Goal: Information Seeking & Learning: Learn about a topic

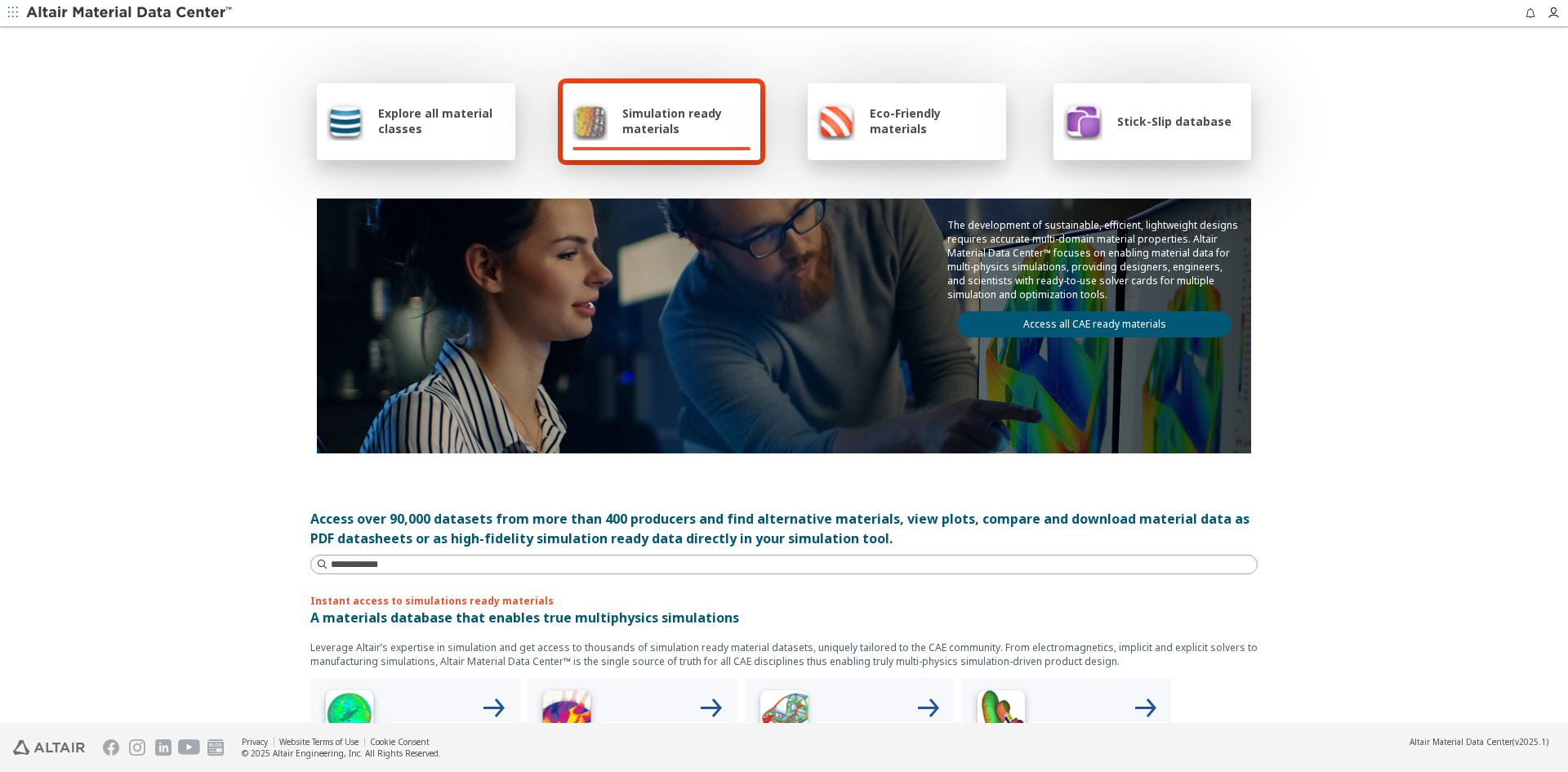
click at [432, 121] on span "Explore all material classes" at bounding box center [442, 121] width 127 height 31
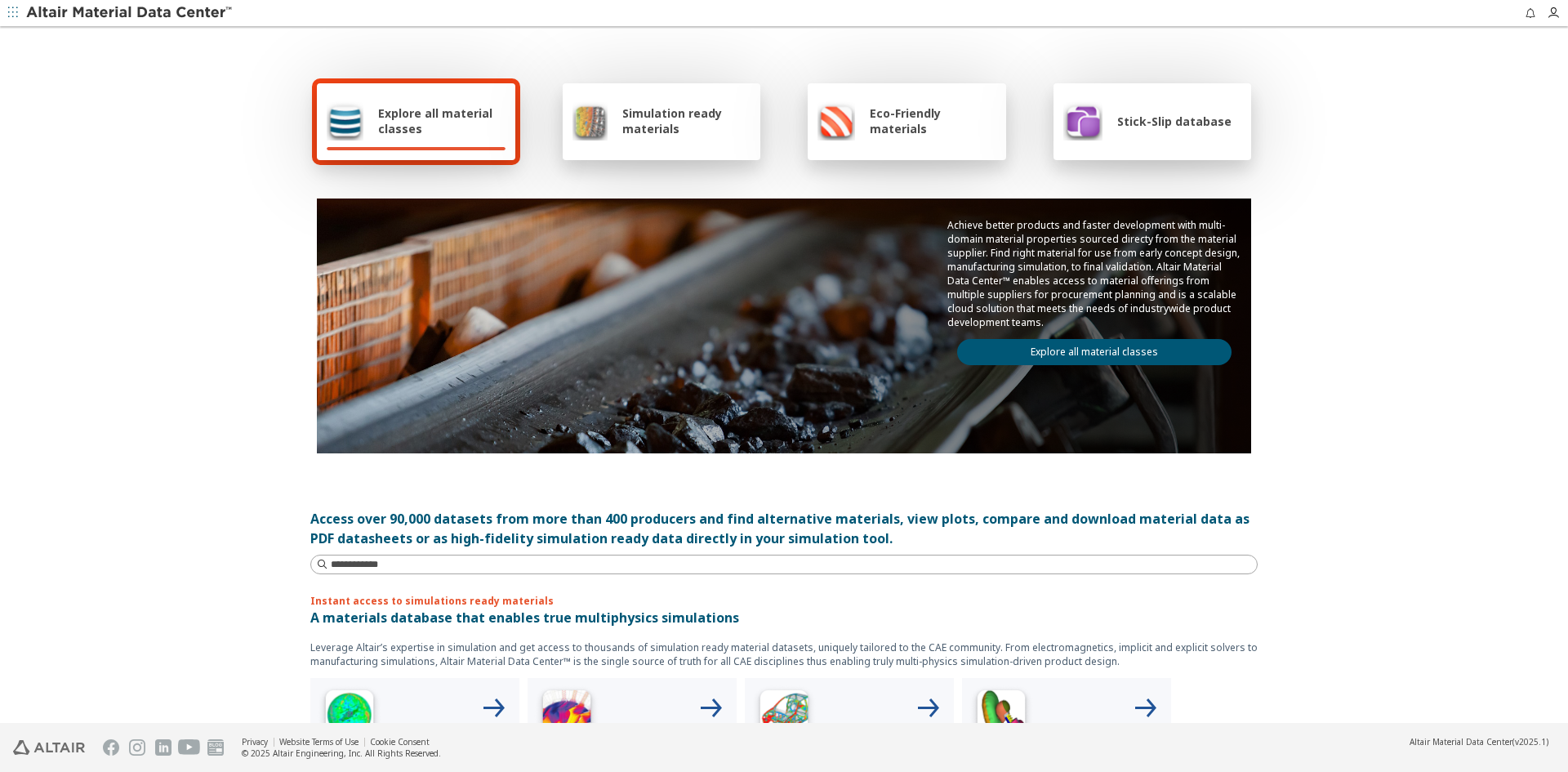
click at [1058, 351] on link "Explore all material classes" at bounding box center [1094, 352] width 274 height 27
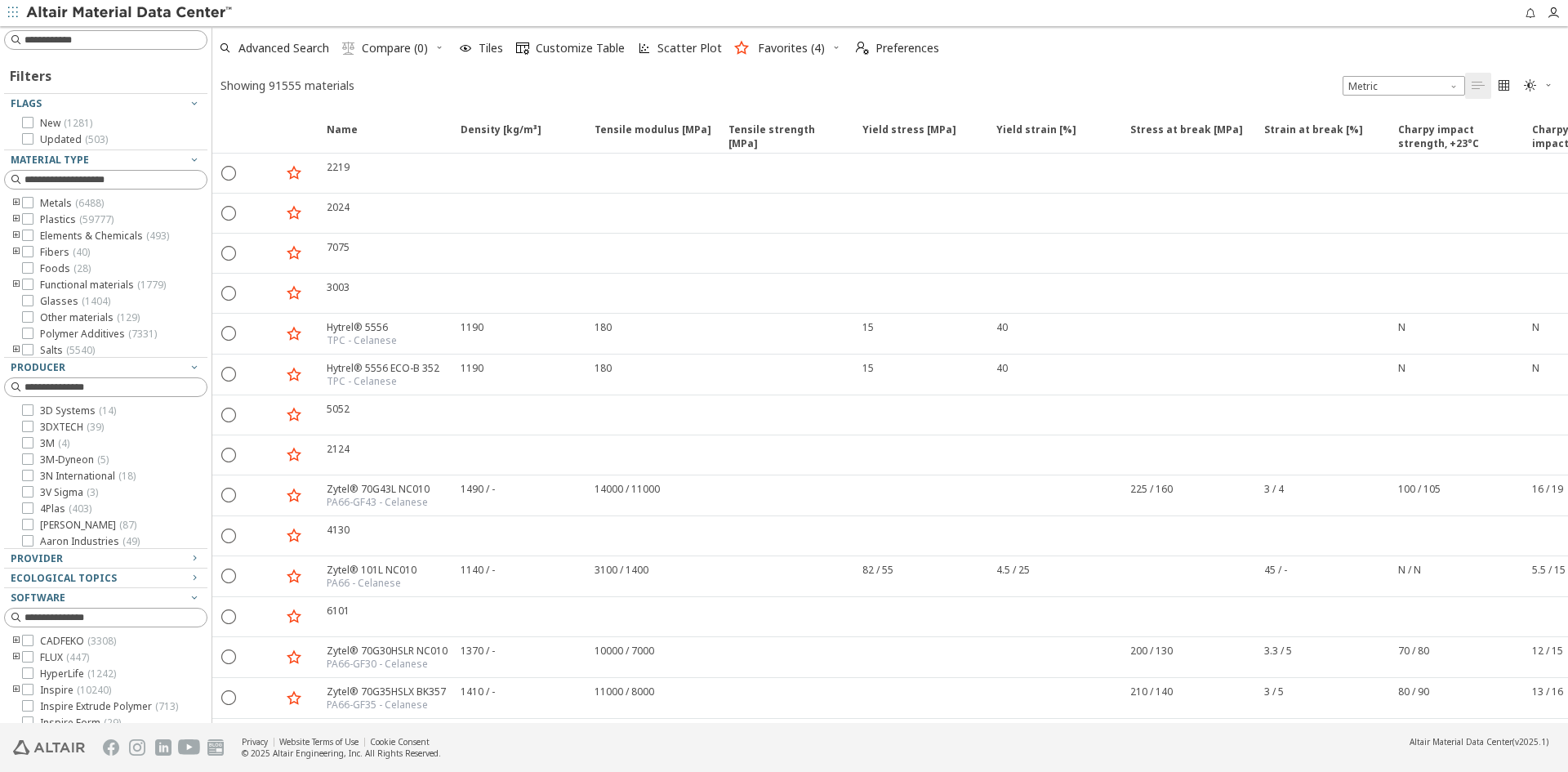
click at [829, 748] on footer "Privacy Website Terms of Use Cookie Consent © 2025 Altair Engineering, Inc. All…" at bounding box center [784, 747] width 1568 height 49
click at [1222, 767] on footer "Privacy Website Terms of Use Cookie Consent © 2025 Altair Engineering, Inc. All…" at bounding box center [784, 747] width 1568 height 49
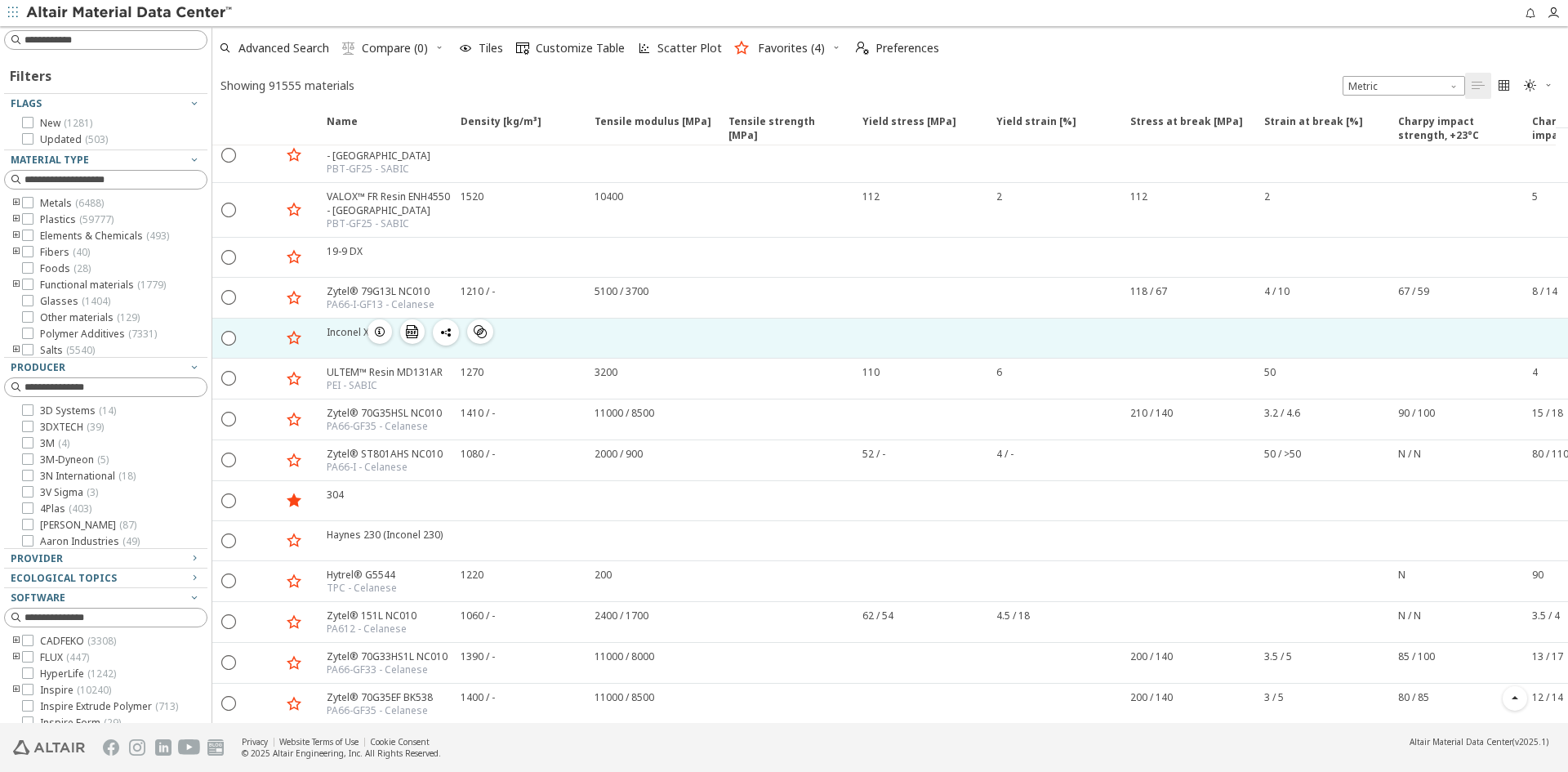
scroll to position [1878, 0]
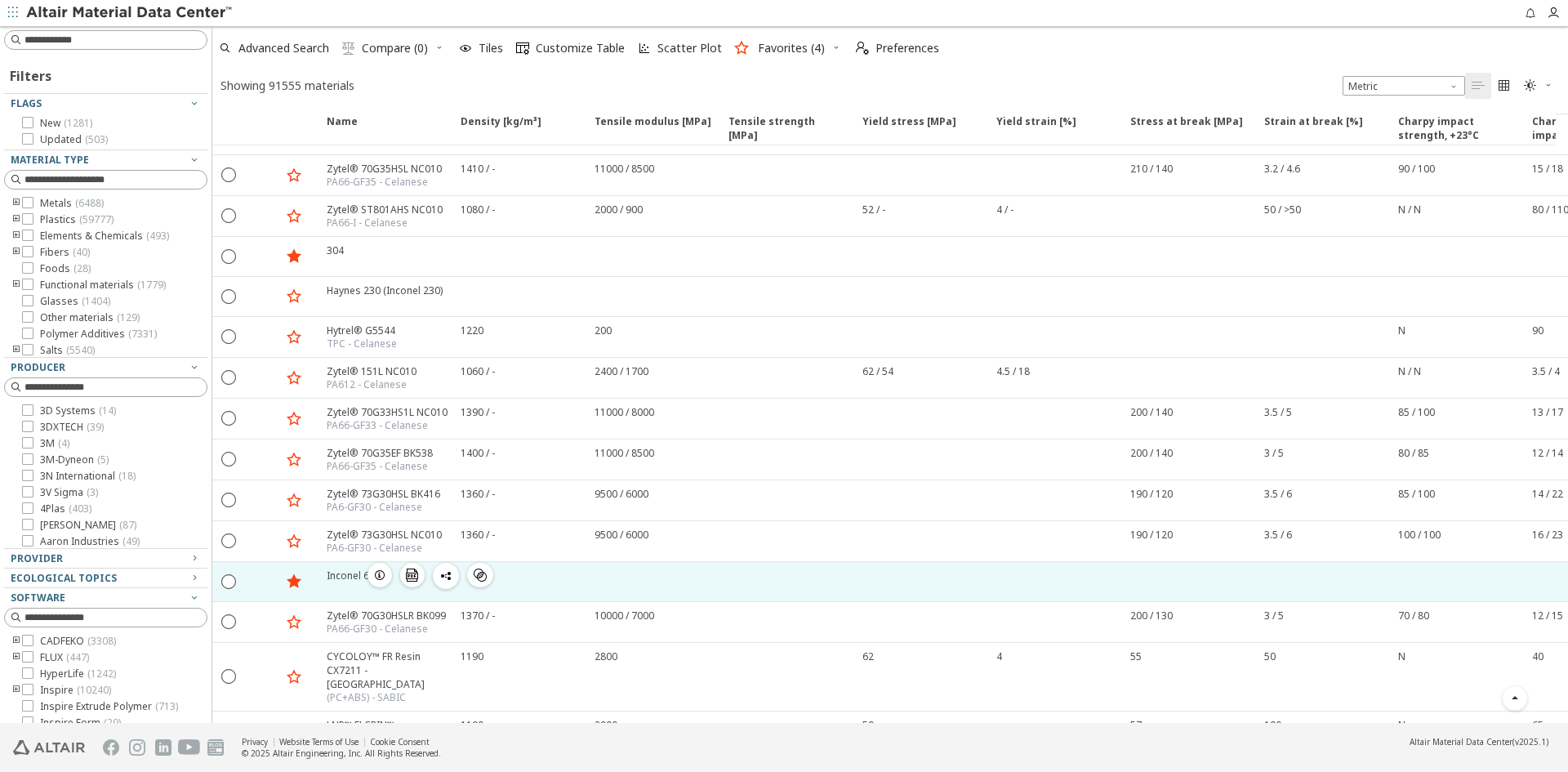
click at [353, 575] on div "Inconel 625" at bounding box center [353, 575] width 54 height 14
click at [376, 572] on icon "button" at bounding box center [380, 575] width 13 height 13
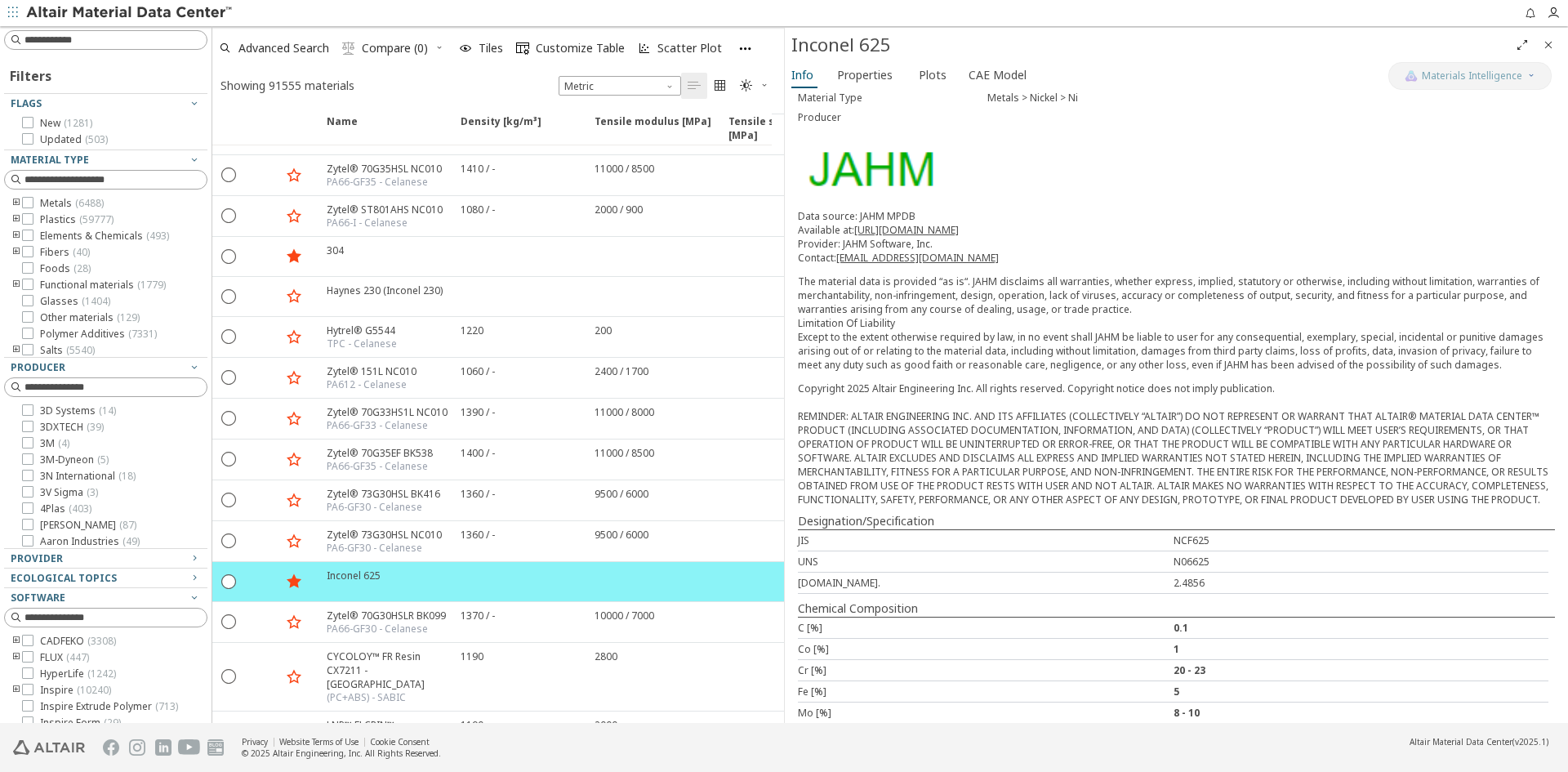
scroll to position [156, 0]
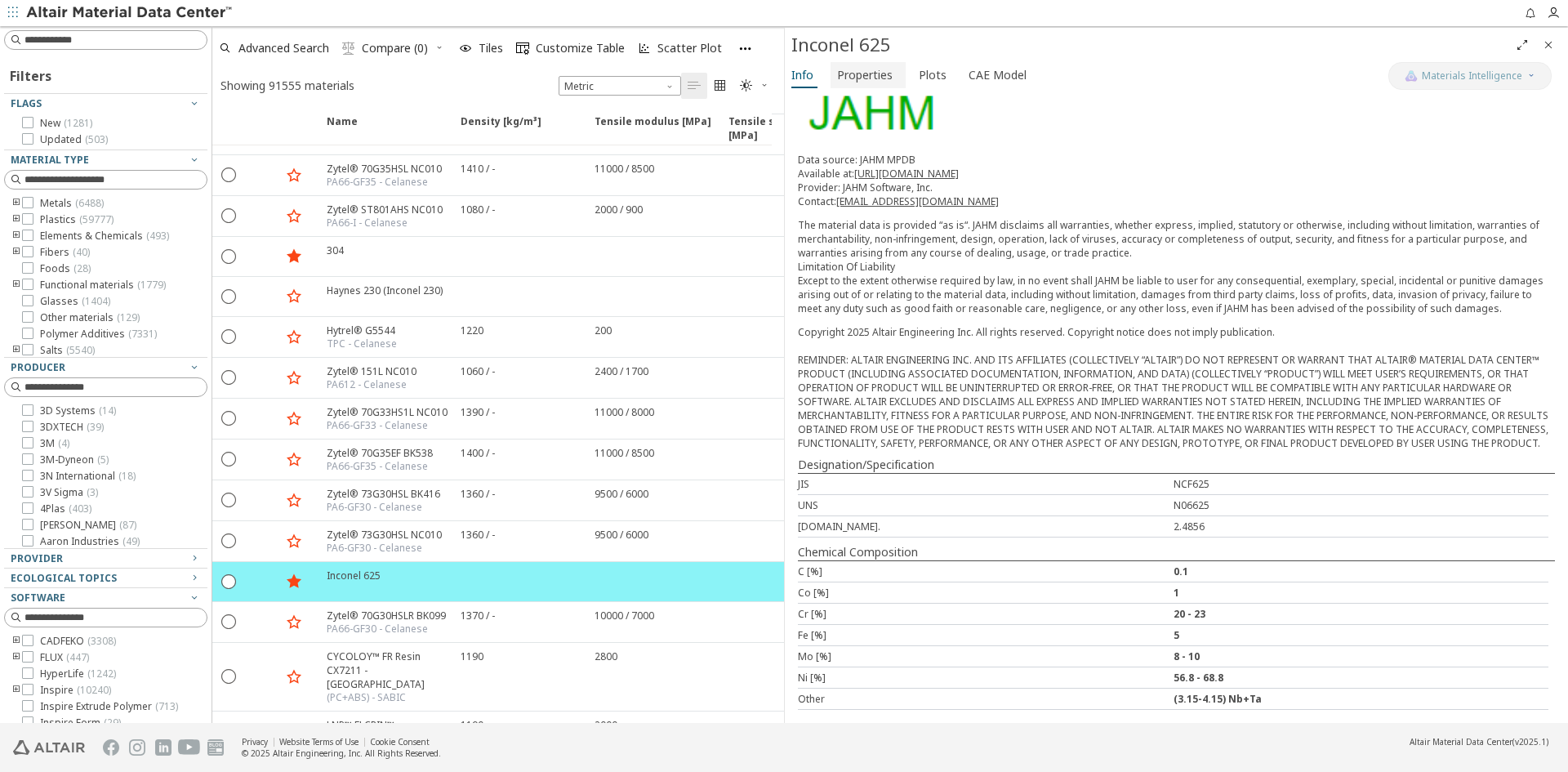
click at [858, 71] on span "Properties" at bounding box center [865, 75] width 55 height 27
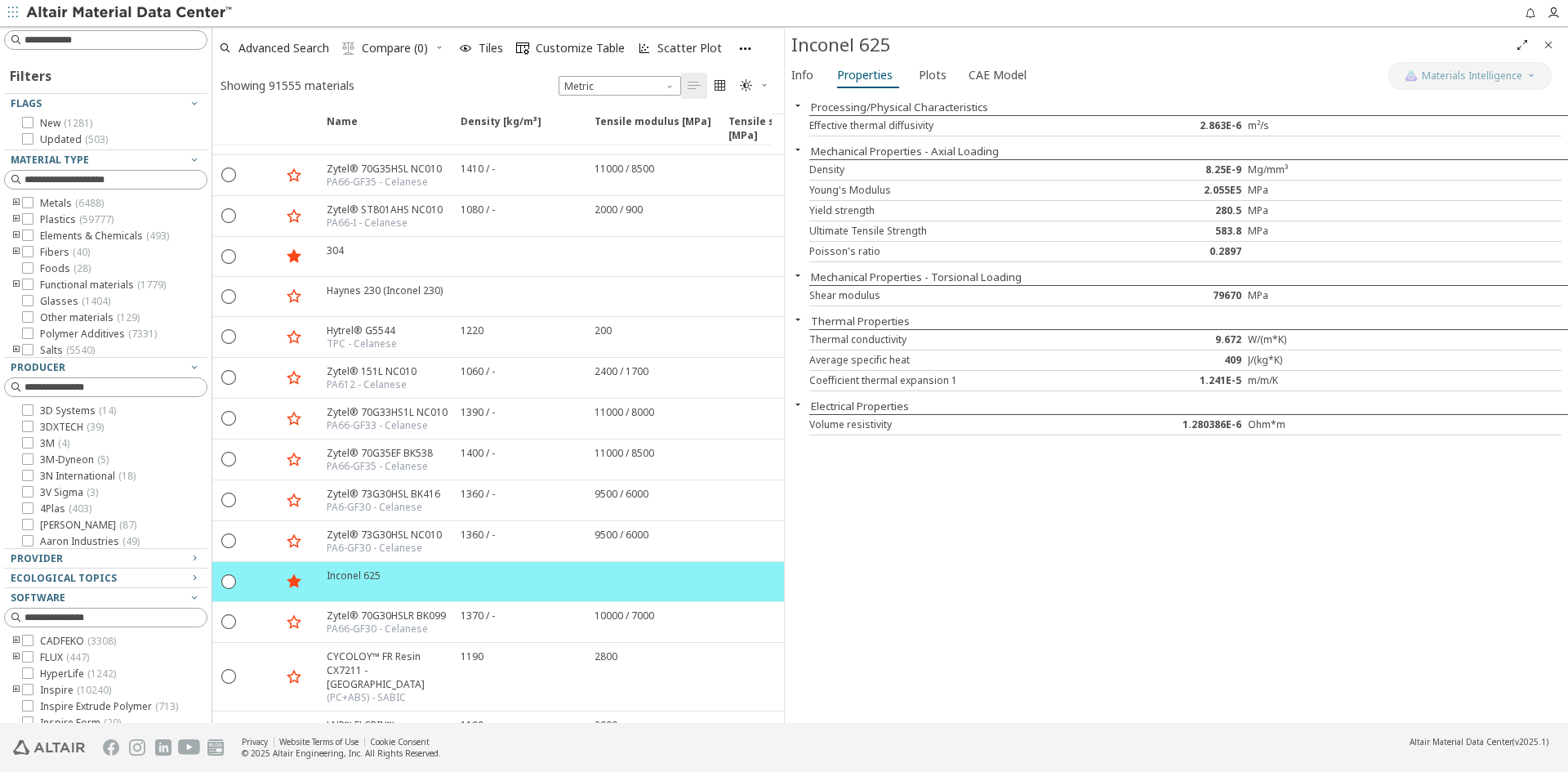
click at [980, 611] on div "Processing/Physical Characteristics Effective thermal diffusivity 2.863E-6 m²/s…" at bounding box center [1176, 407] width 784 height 631
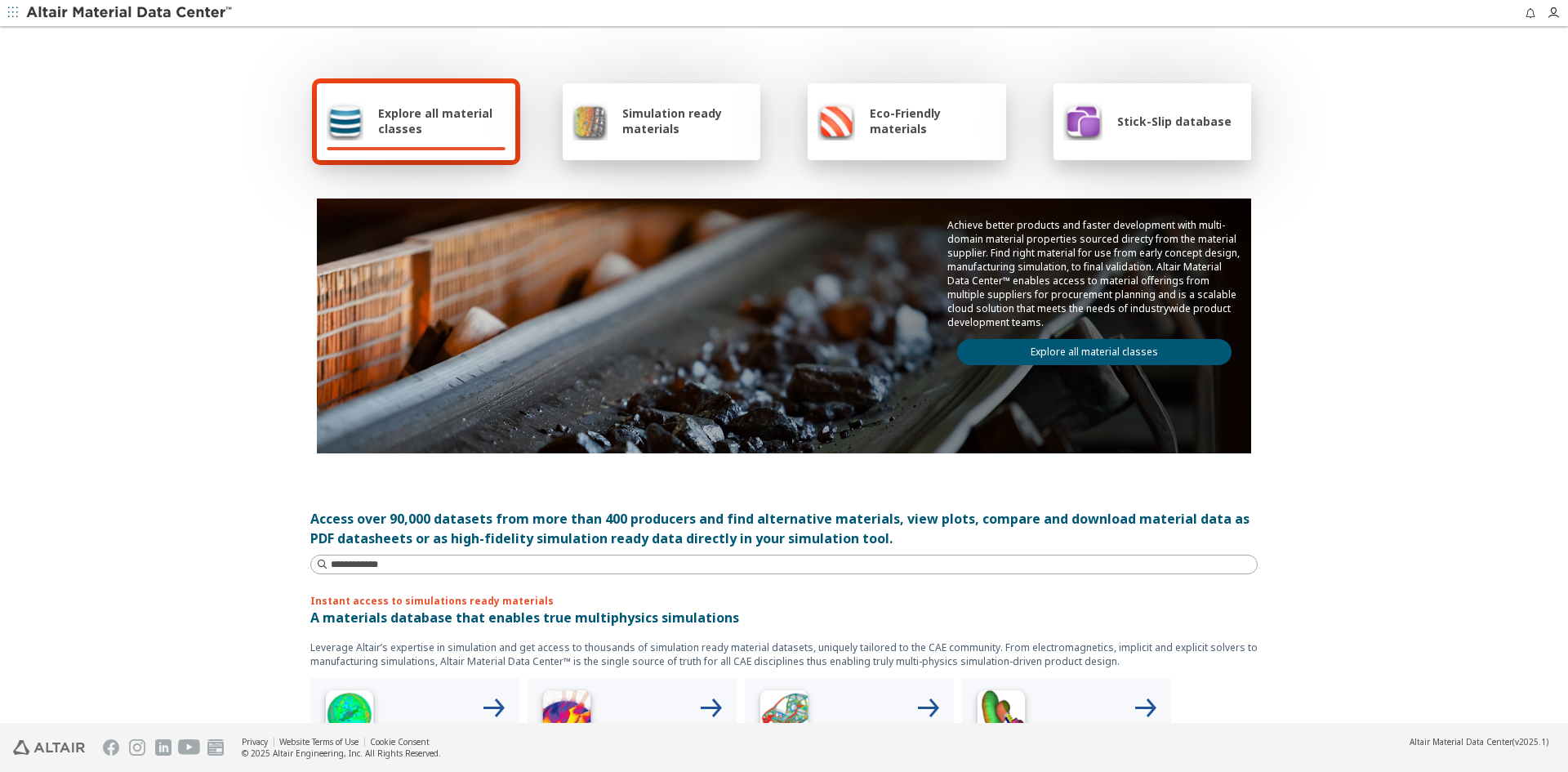
click at [1135, 348] on link "Explore all material classes" at bounding box center [1094, 352] width 274 height 27
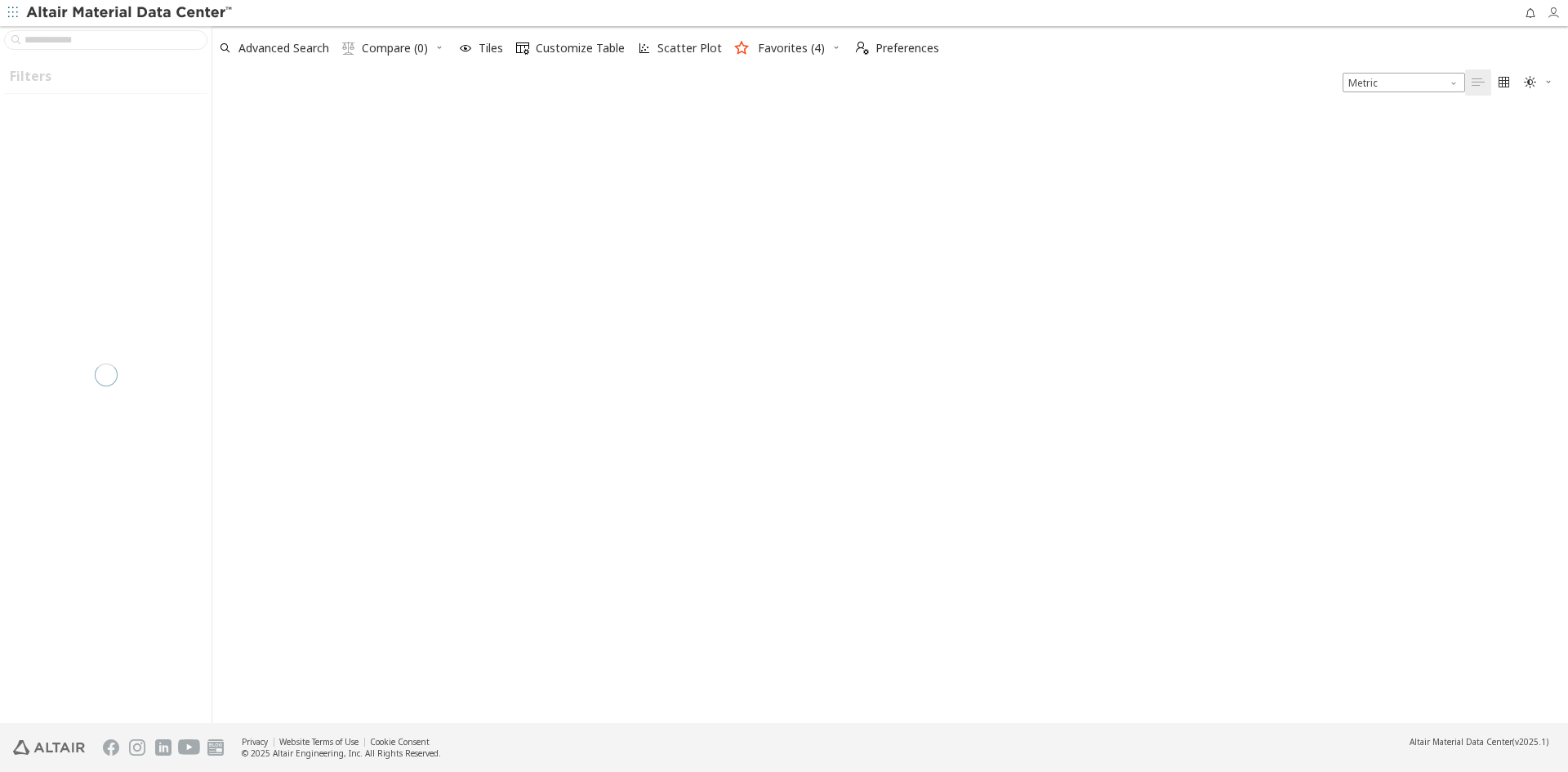
click at [1554, 11] on icon "button" at bounding box center [1554, 13] width 13 height 13
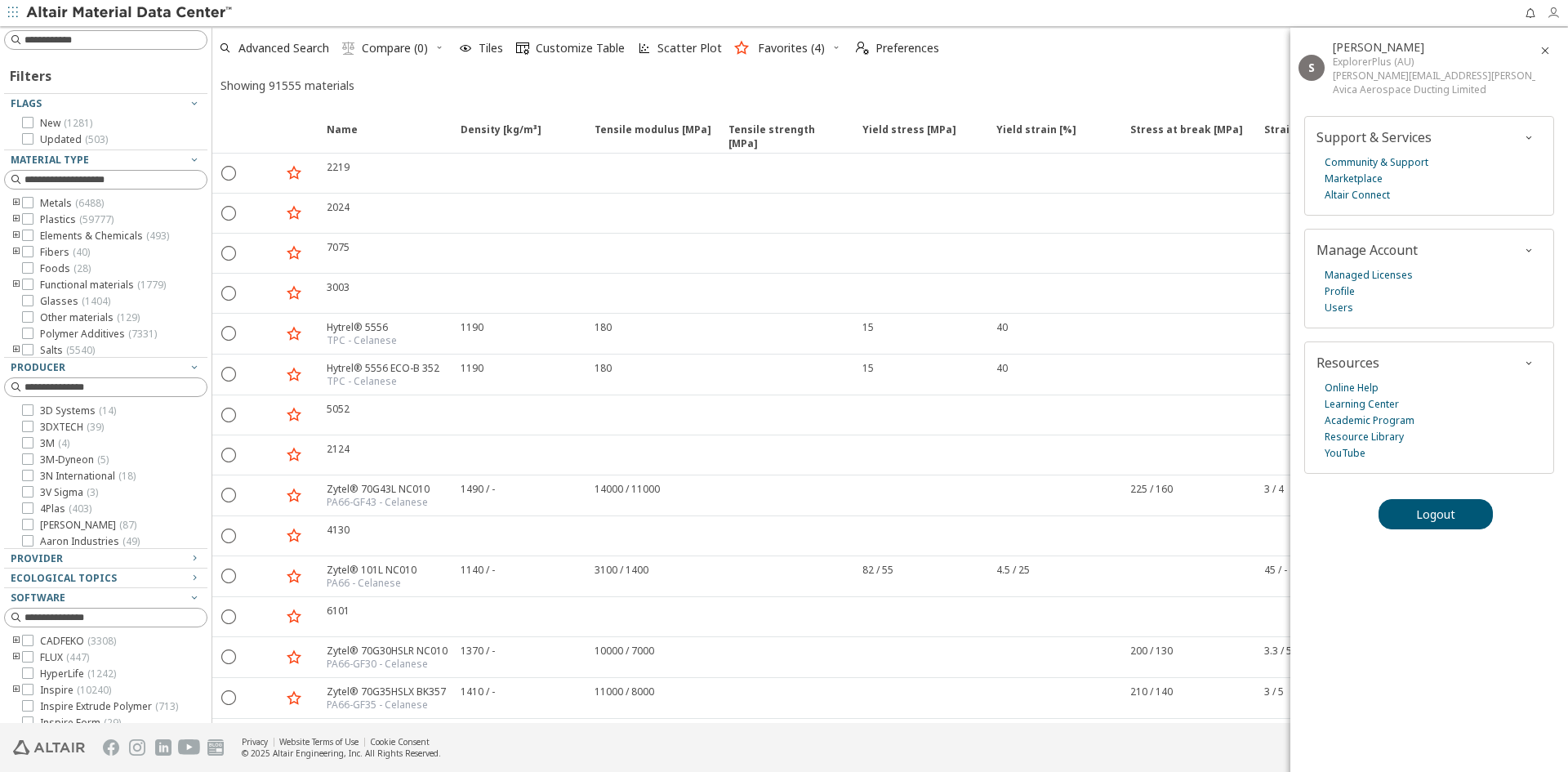
click at [1554, 11] on icon "button" at bounding box center [1554, 13] width 13 height 13
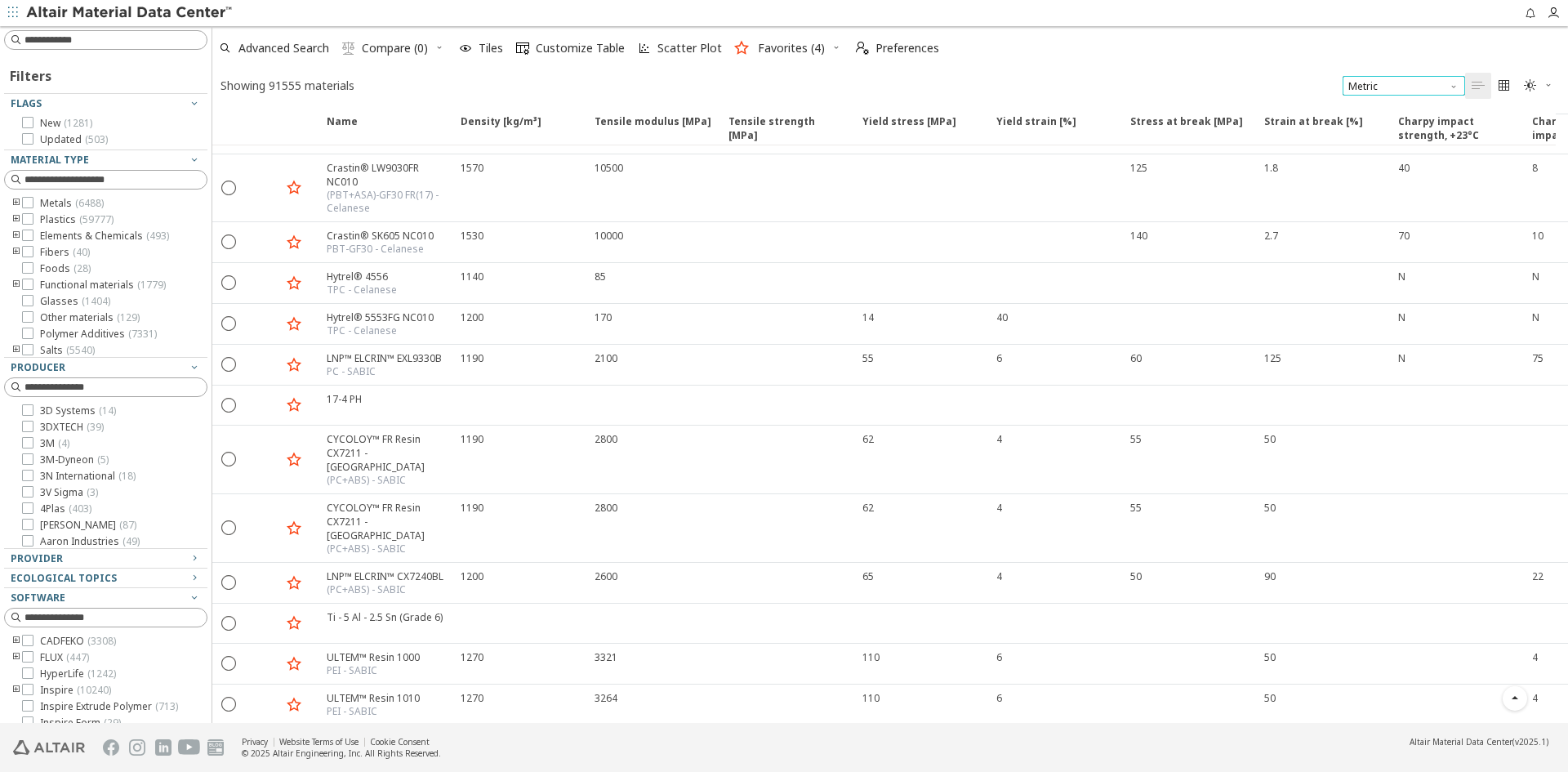
click at [1445, 85] on span "Metric" at bounding box center [1404, 85] width 123 height 20
click at [1542, 84] on span "" at bounding box center [1539, 86] width 36 height 27
click at [1502, 84] on icon "" at bounding box center [1504, 85] width 13 height 13
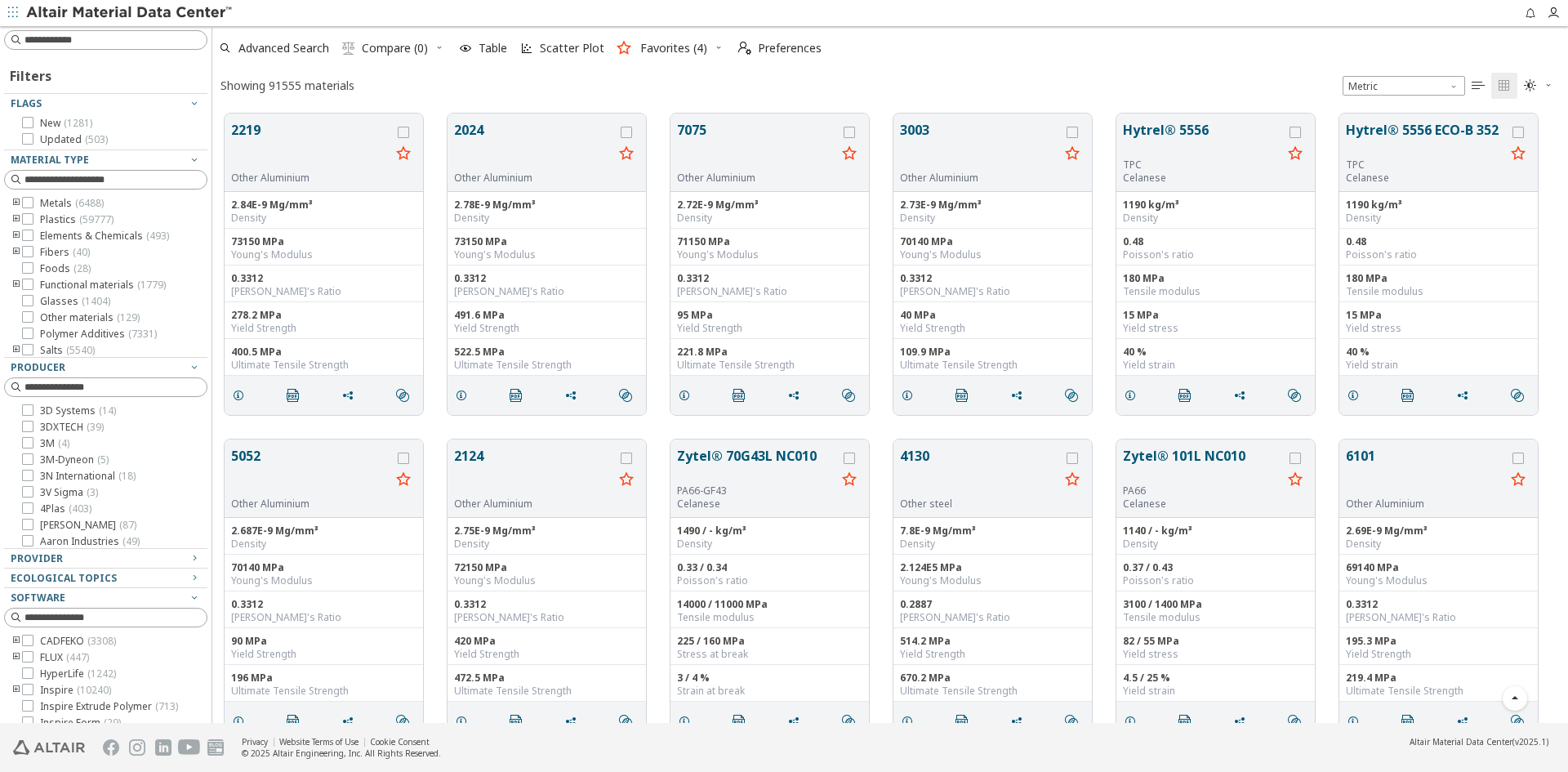
scroll to position [610, 1344]
click at [1476, 85] on icon "" at bounding box center [1479, 85] width 13 height 13
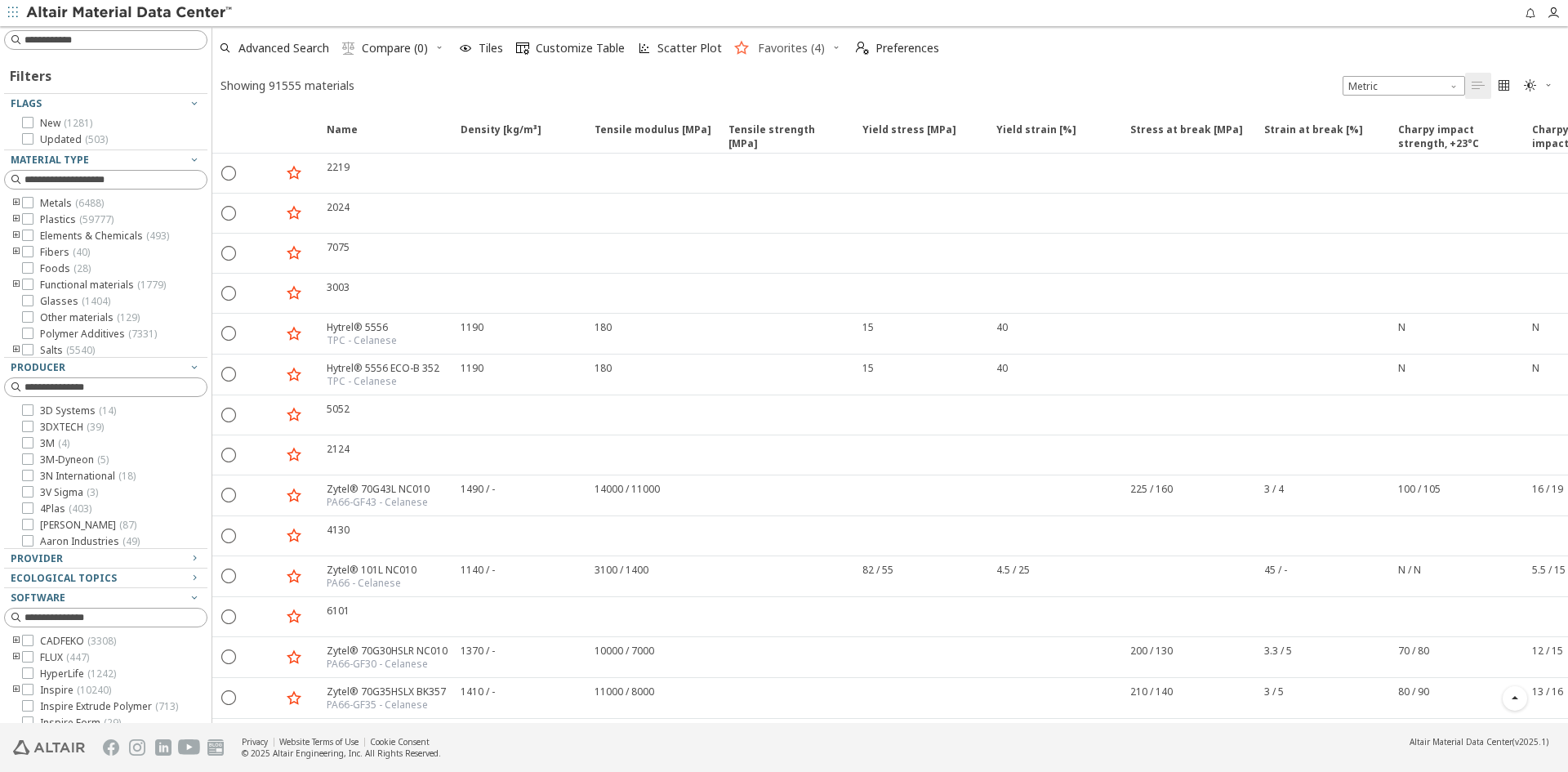
click at [784, 53] on span "Favorites (4)" at bounding box center [791, 48] width 67 height 11
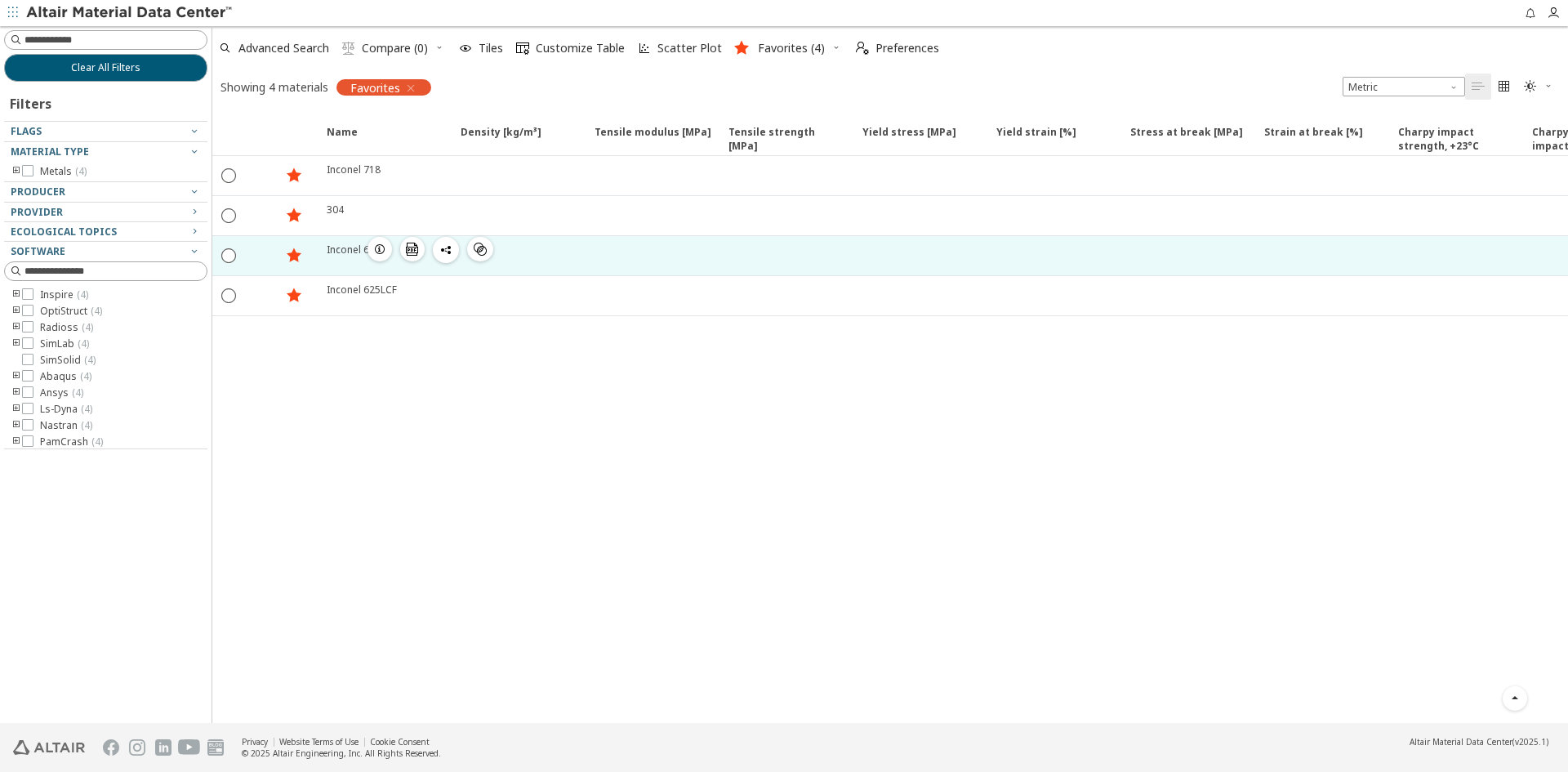
click at [376, 252] on icon "button" at bounding box center [380, 249] width 13 height 13
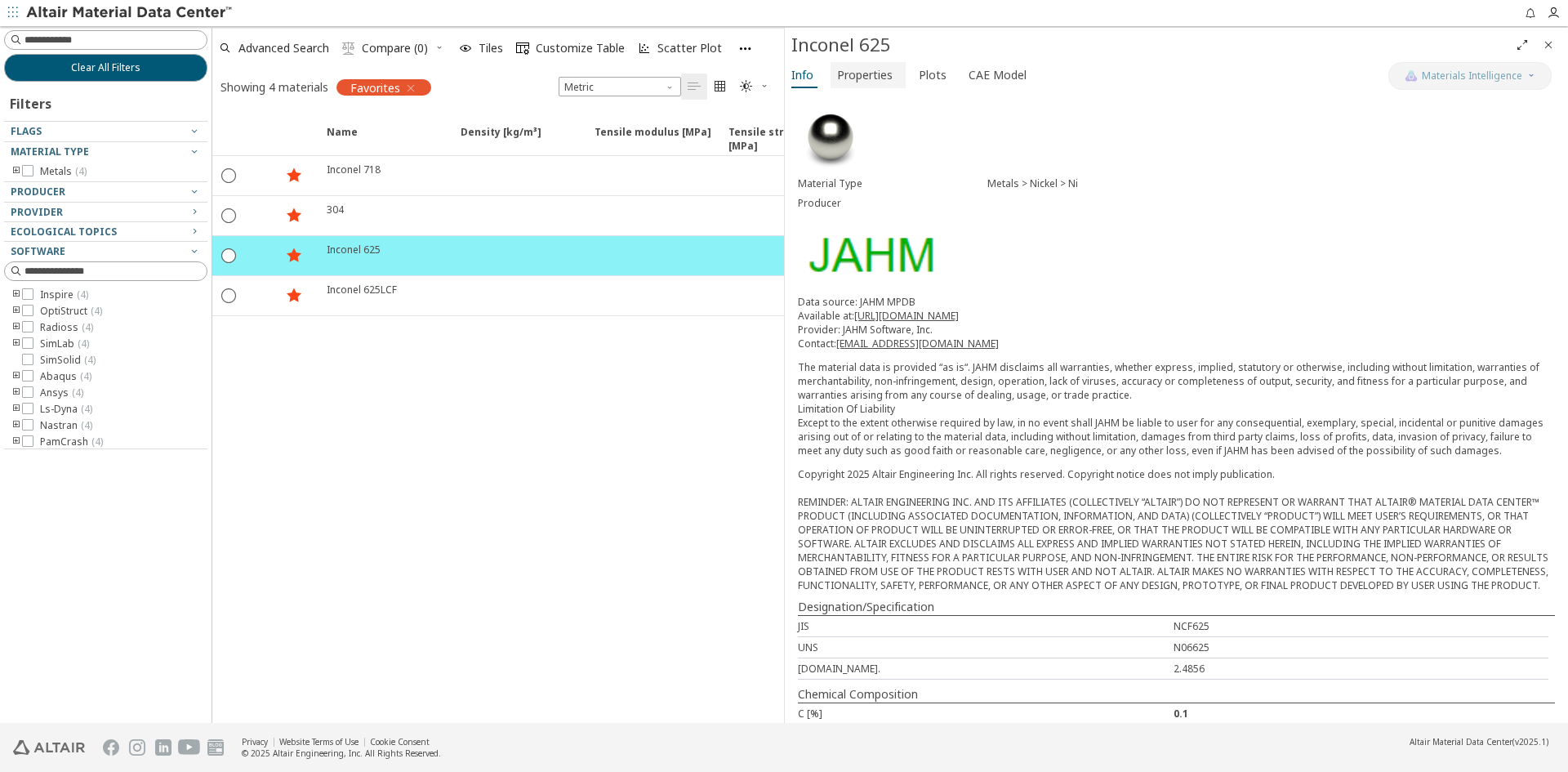
click at [881, 73] on span "Properties" at bounding box center [865, 75] width 55 height 27
